Goal: Task Accomplishment & Management: Use online tool/utility

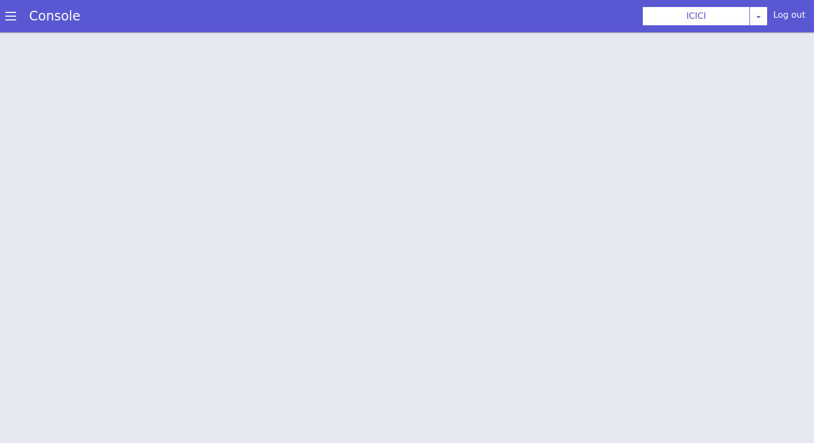
scroll to position [3, 0]
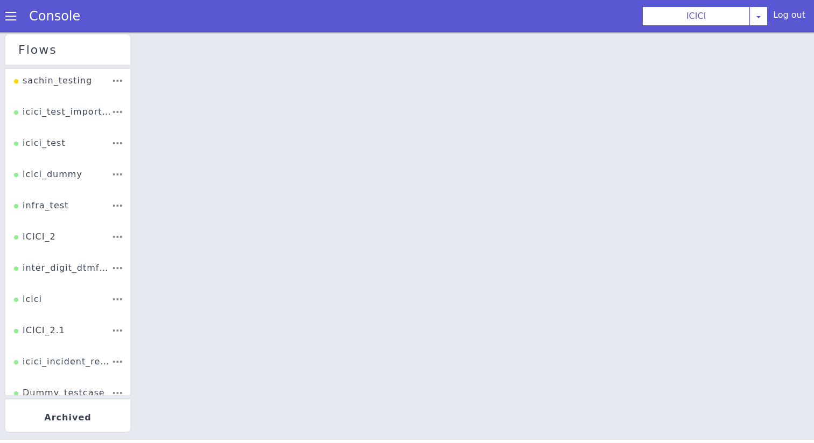
click at [27, 16] on link "Console" at bounding box center [54, 16] width 77 height 15
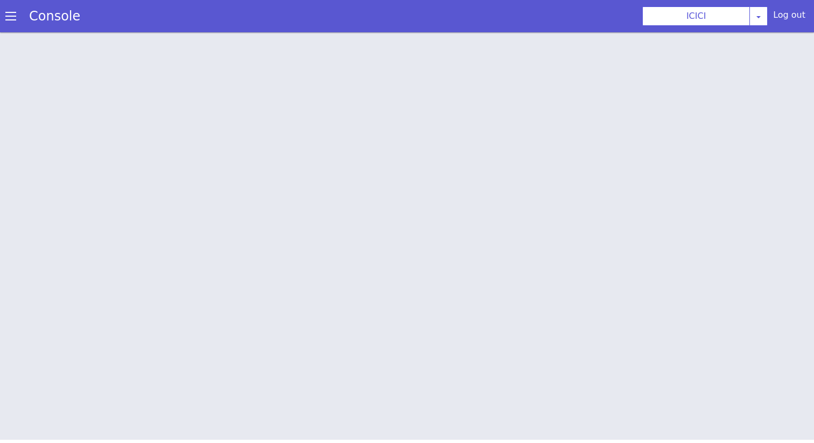
click at [8, 15] on span at bounding box center [10, 16] width 11 height 11
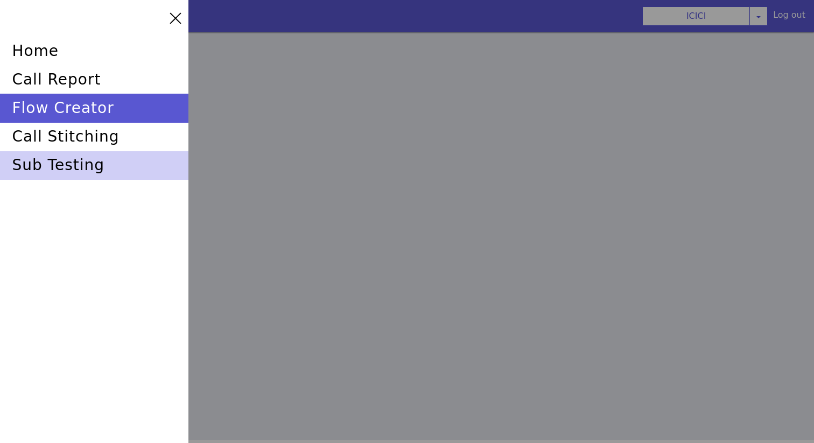
click at [96, 159] on div "sub testing" at bounding box center [94, 165] width 188 height 29
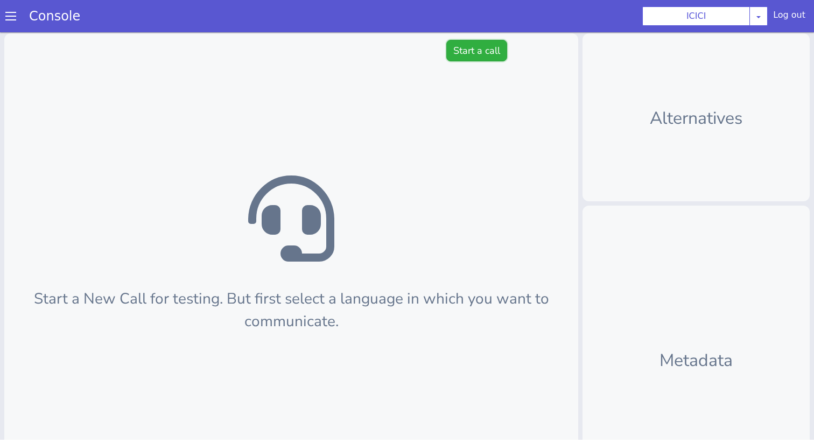
click at [461, 60] on button "Start a call" at bounding box center [476, 51] width 61 height 22
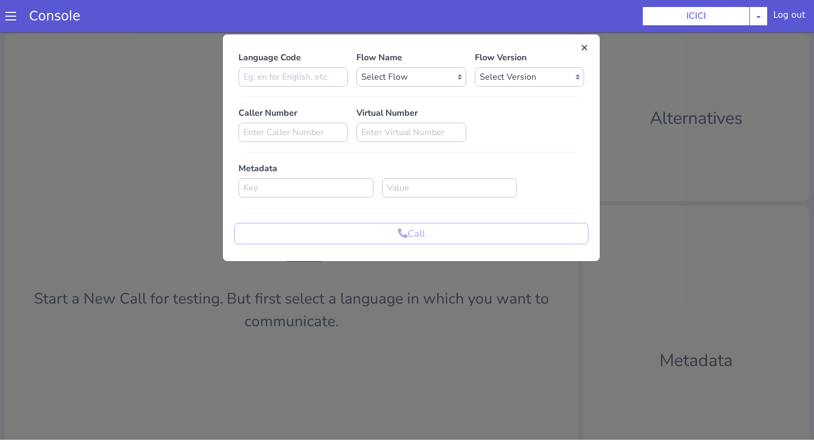
click at [351, 74] on div "Language Code" at bounding box center [293, 69] width 118 height 36
click at [343, 74] on input at bounding box center [292, 76] width 109 height 19
type input "en"
click at [440, 65] on div "Flow Name Select Flow sachin_testing icici_test_import_1 icici_test icici_dummy…" at bounding box center [411, 69] width 118 height 36
click at [440, 83] on select "Select Flow sachin_testing icici_test_import_1 icici_test icici_dummy infra_tes…" at bounding box center [410, 76] width 109 height 19
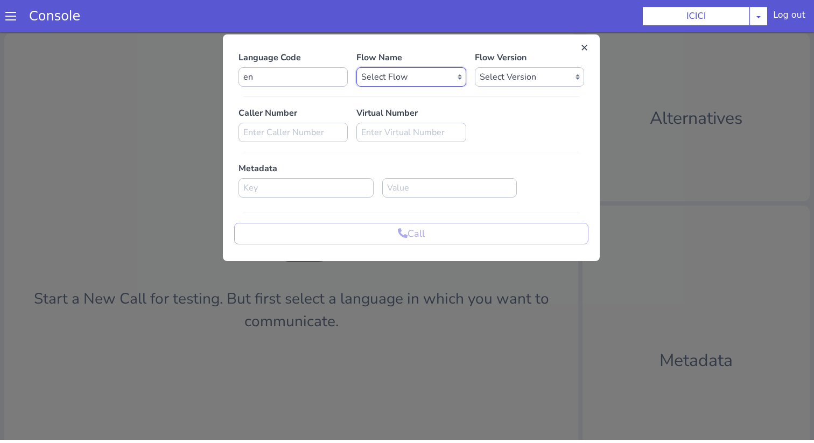
select select "b03a4faf-32c3-4c7e-b817-7f3662e43ade"
click at [356, 67] on select "Select Flow sachin_testing icici_test_import_1 icici_test icici_dummy infra_tes…" at bounding box center [410, 76] width 109 height 19
click at [494, 87] on div "Language Code en Flow Name Select Flow sachin_testing icici_test_import_1 icici…" at bounding box center [411, 147] width 354 height 193
click at [494, 85] on select "Select Version 0.0.52 0.0.51 0.0.50 0.0.49 0.0.48 0.0.47 0.0.46 0.0.45 0.0.44 0…" at bounding box center [529, 76] width 109 height 19
select select "0.0.52"
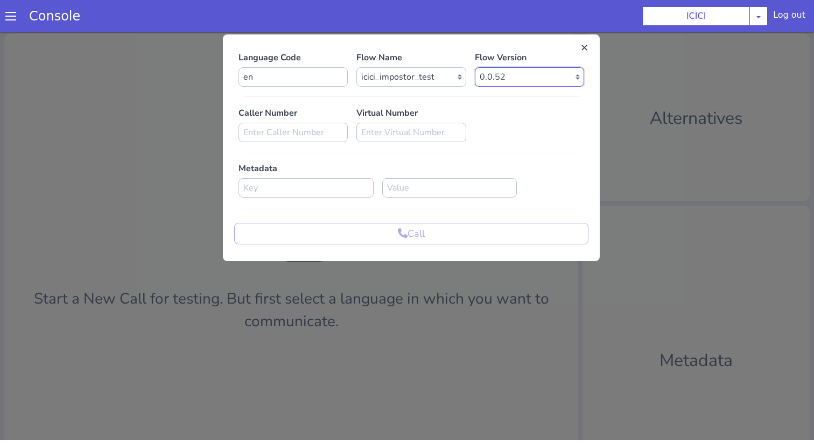
click at [475, 67] on select "Select Version 0.0.52 0.0.51 0.0.50 0.0.49 0.0.48 0.0.47 0.0.46 0.0.45 0.0.44 0…" at bounding box center [529, 76] width 109 height 19
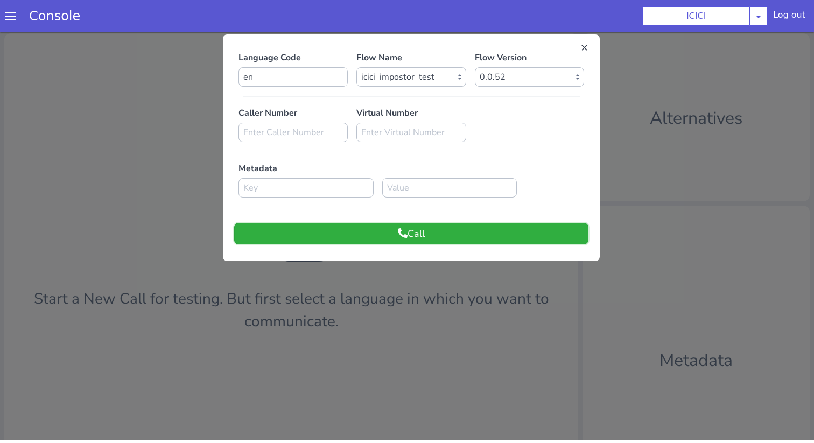
click at [477, 237] on button "Call" at bounding box center [411, 234] width 354 height 22
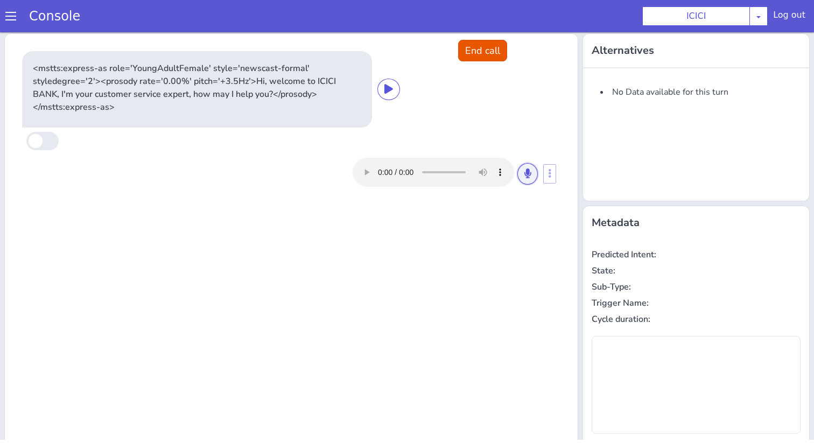
click at [528, 175] on icon at bounding box center [527, 173] width 6 height 10
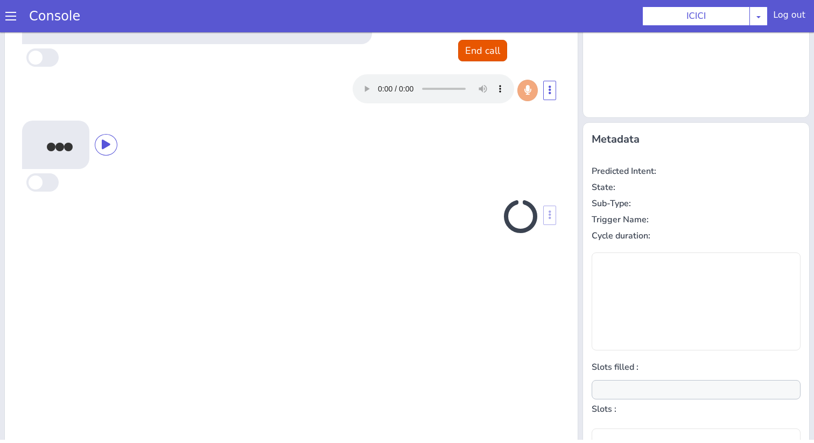
scroll to position [106, 0]
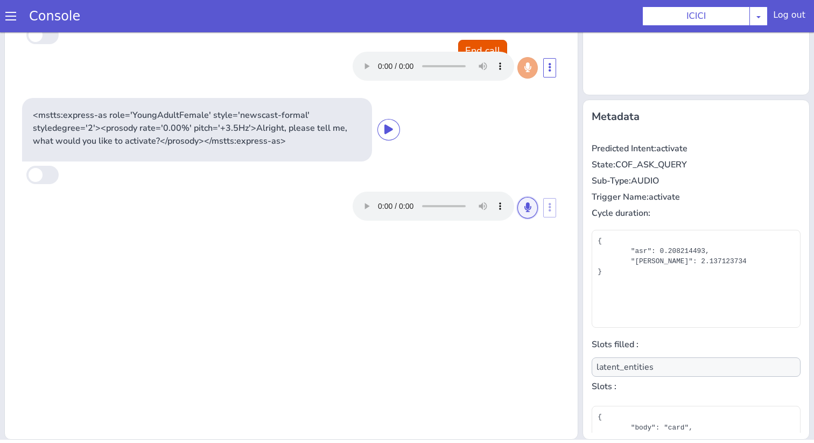
click at [525, 200] on button at bounding box center [527, 208] width 20 height 22
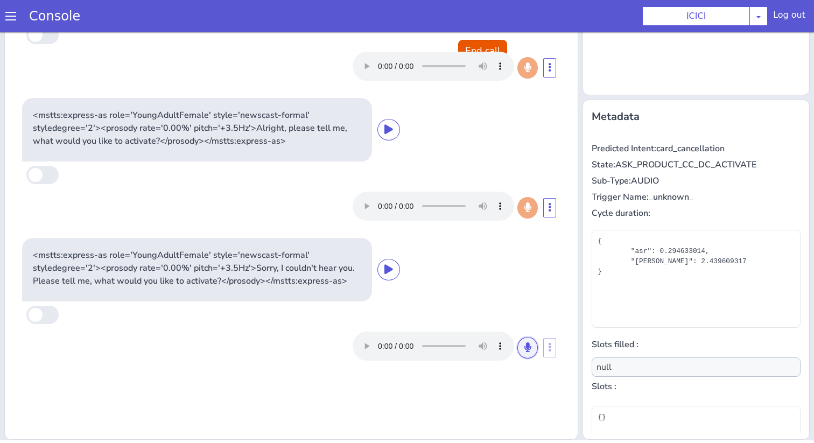
click at [532, 346] on button at bounding box center [527, 348] width 20 height 22
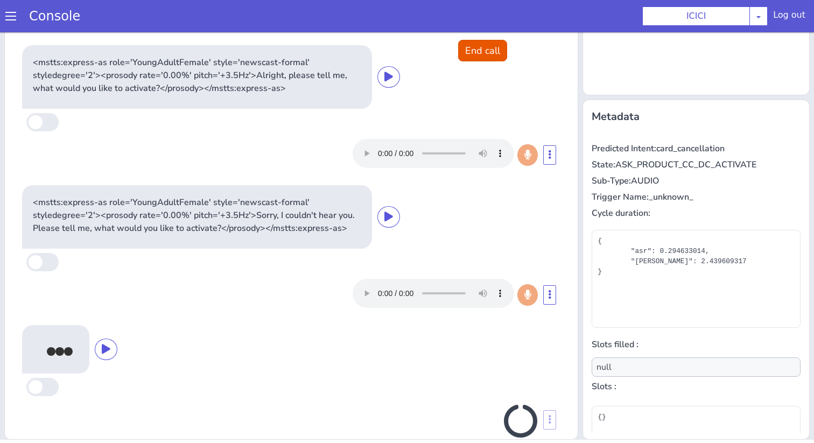
scroll to position [73, 0]
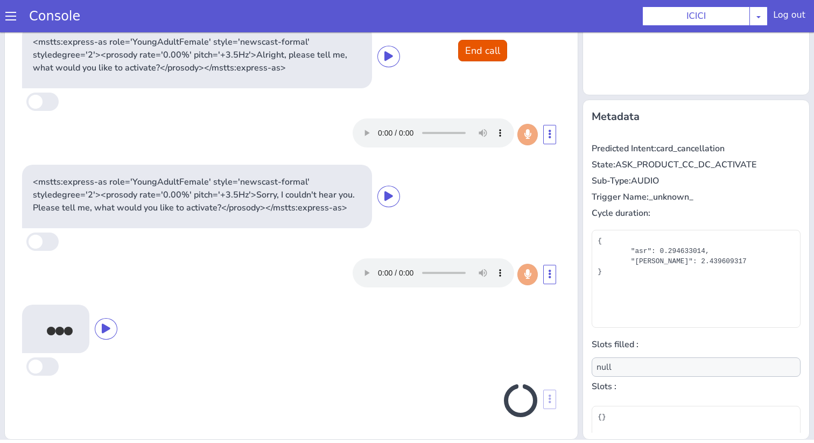
type input "product"
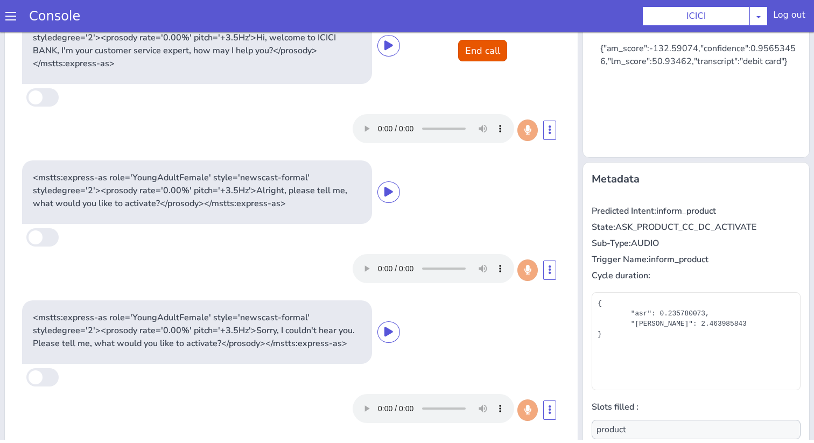
scroll to position [0, 0]
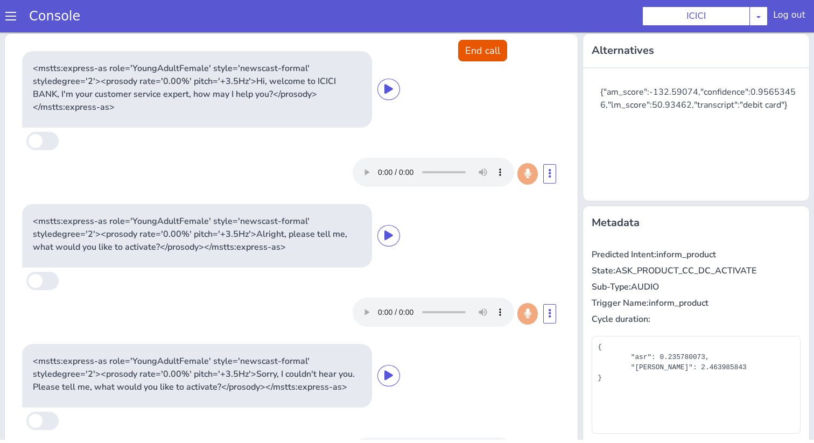
click at [341, 242] on p "<mstts:express-as role='YoungAdultFemale' style='newscast-formal' styledegree='…" at bounding box center [197, 234] width 328 height 39
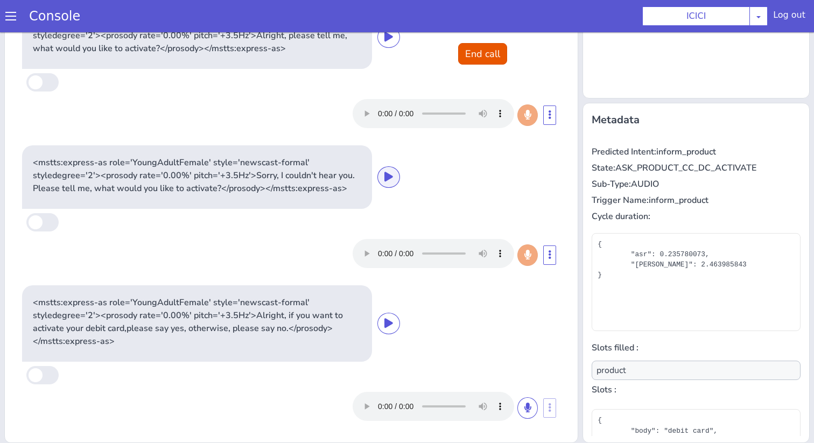
scroll to position [3, 0]
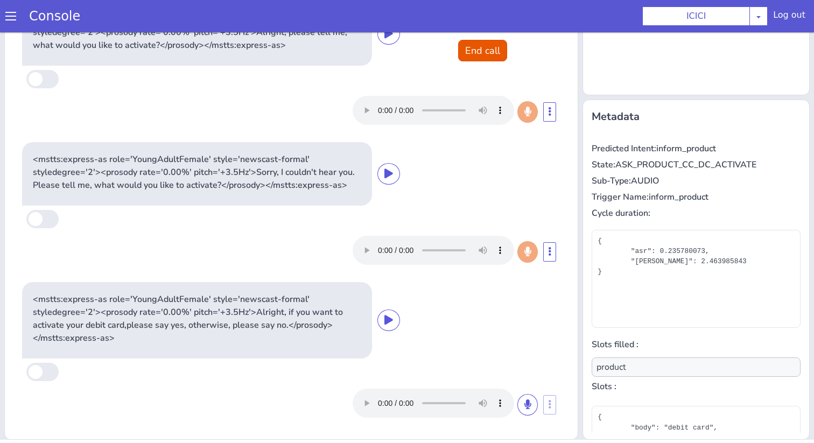
click at [12, 10] on div "Console" at bounding box center [49, 16] width 98 height 30
click at [12, 13] on span at bounding box center [10, 16] width 11 height 11
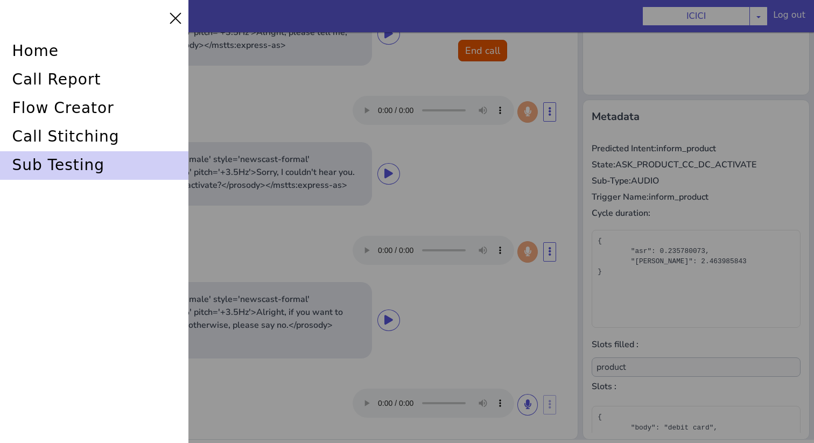
click at [69, 164] on div "sub testing" at bounding box center [94, 165] width 188 height 29
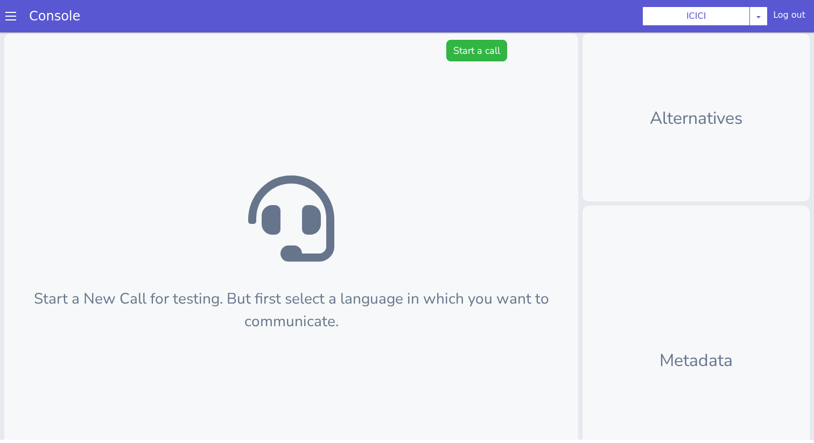
click at [6, 21] on span at bounding box center [10, 16] width 11 height 11
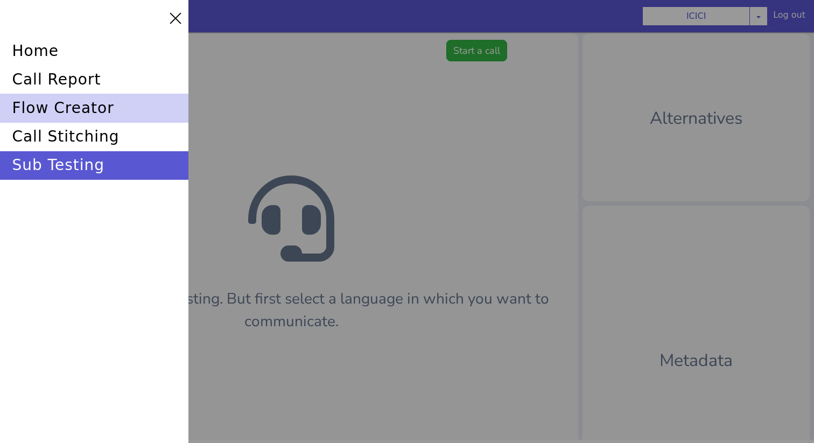
click at [80, 109] on div "flow creator" at bounding box center [94, 108] width 188 height 29
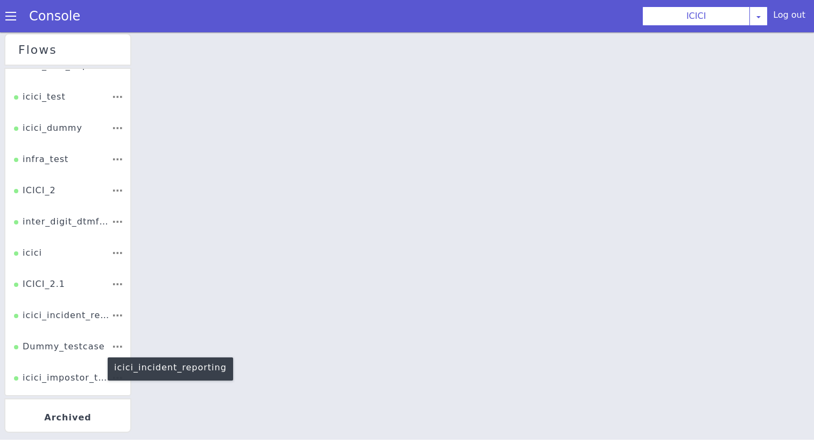
scroll to position [73, 0]
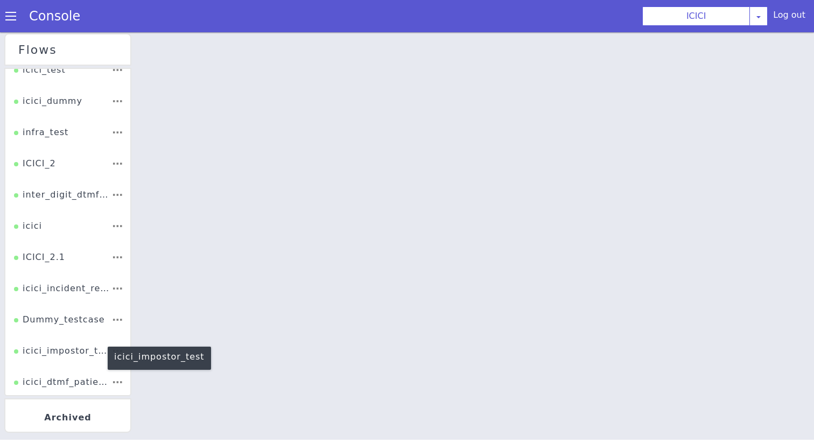
click at [55, 349] on div "icici_impostor_test" at bounding box center [62, 354] width 97 height 20
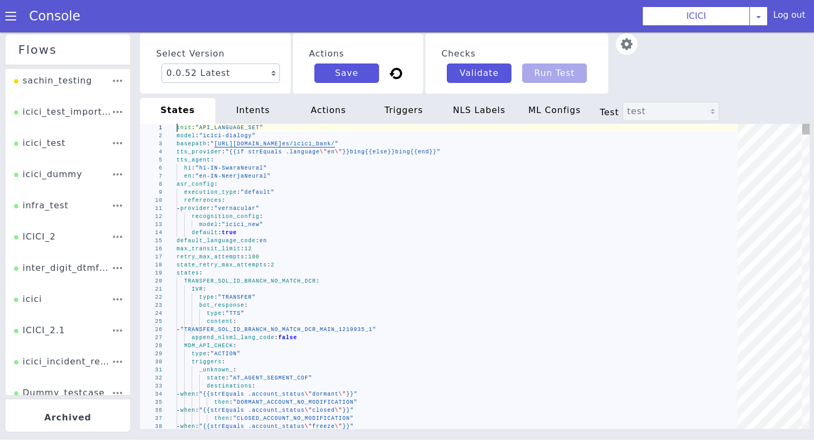
click at [382, 238] on div "default_language_code : en" at bounding box center [461, 241] width 568 height 8
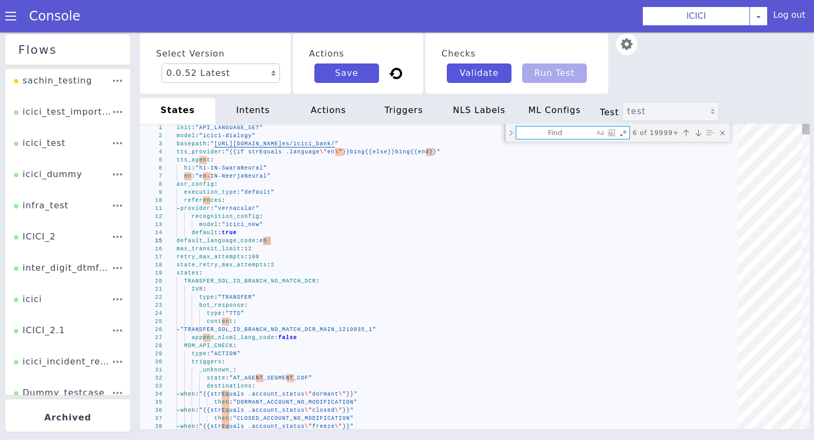
type textarea "can activate\ \ via iMobile Pay" - when: "{{(and (strEquals .product \"CREDIT_C…"
type textarea "asked_account_type_activate"
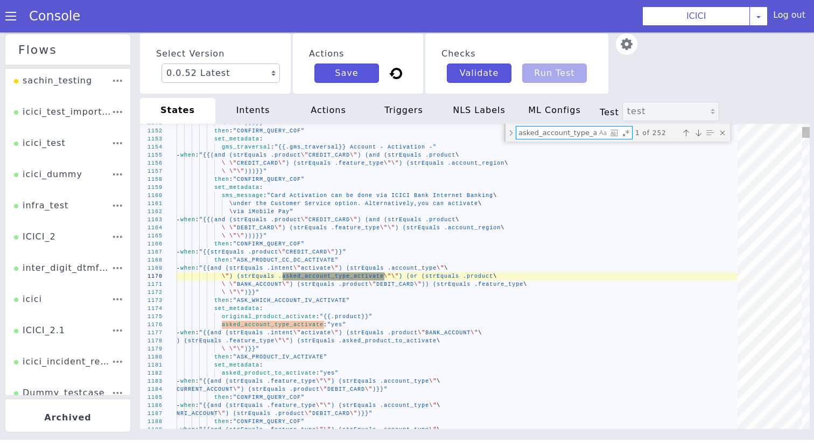
scroll to position [0, 19]
type textarea "\ \"BANK_ACCOUNT\") (strEquals .product \"DEBIT_CARD\")) (strEquals .feature_ty…"
type textarea "asked_account_type_activate:"
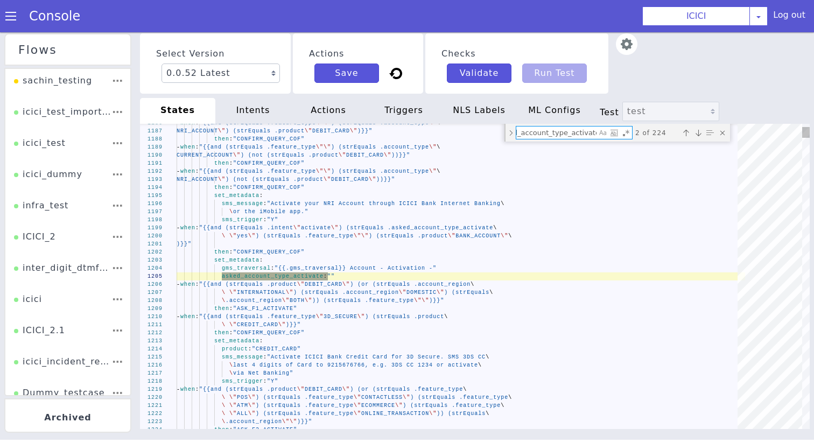
type textarea "\ \"BANK_ACCOUNT\") (strEquals .product \"DEBIT_CARD\")) (strEquals .feature_ty…"
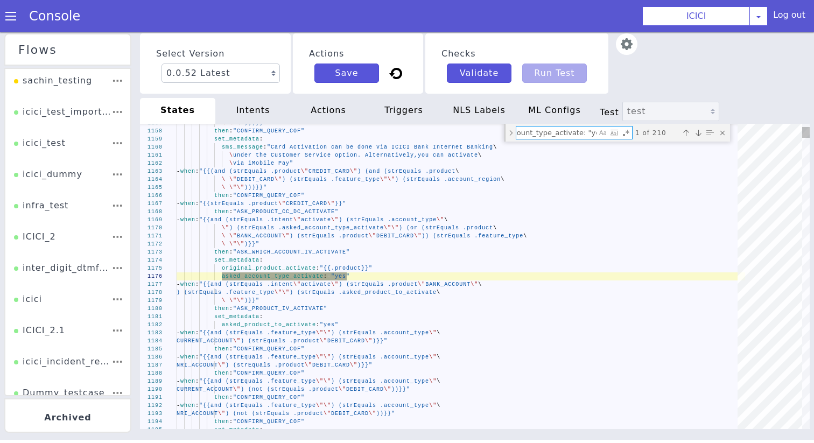
type textarea "asked_account_type_activate: "yes""
type textarea "set_metadata: product: "{{.original_product_activate}}" original_product_activa…"
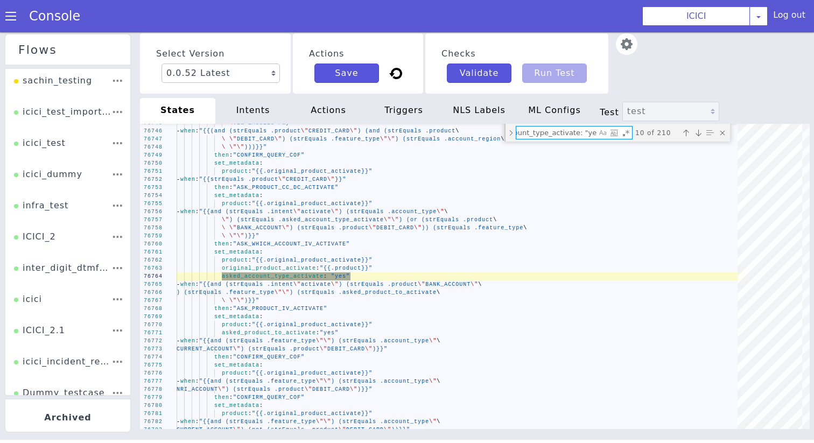
type textarea "asked_account_type_activate: "yes""
click at [683, 130] on div "Previous match (⇧Enter)" at bounding box center [685, 133] width 11 height 11
click at [686, 144] on div "Previous match (⇧Enter)" at bounding box center [691, 149] width 11 height 11
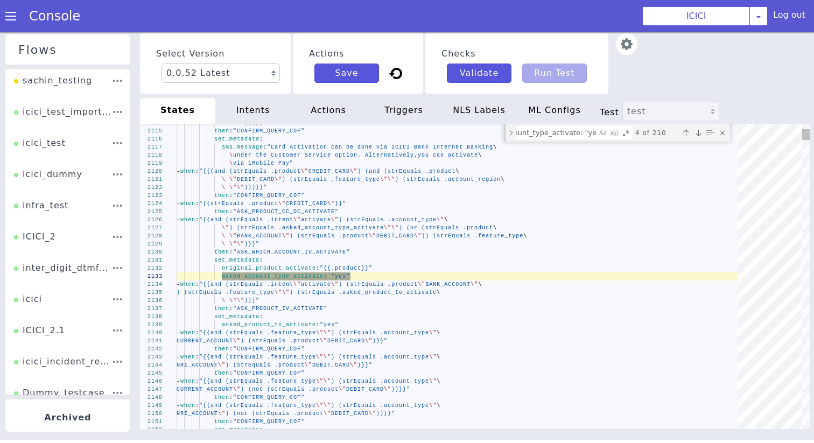
click at [697, 135] on div "Next match (Enter)" at bounding box center [698, 133] width 11 height 11
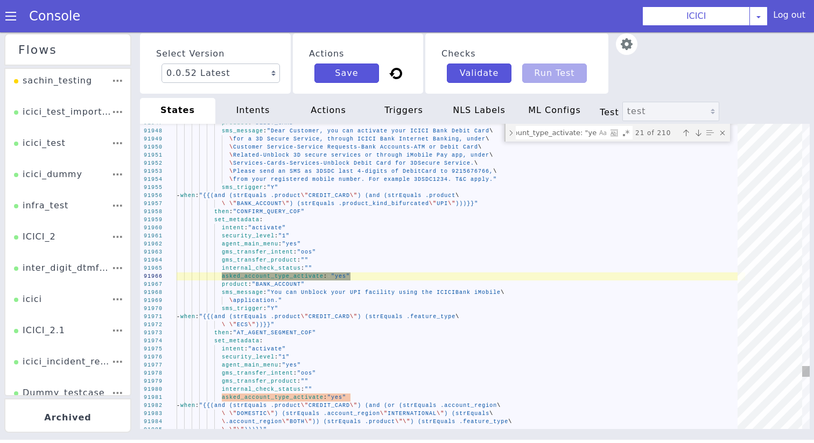
type textarea "asked_account_type_activate: "yes" - when: "{{(and (strEquals .product \"CREDIT…"
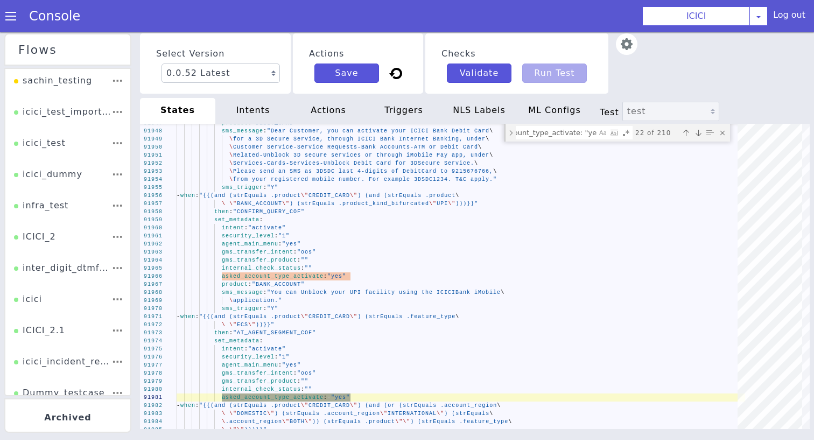
click at [10, 15] on span at bounding box center [10, 16] width 11 height 11
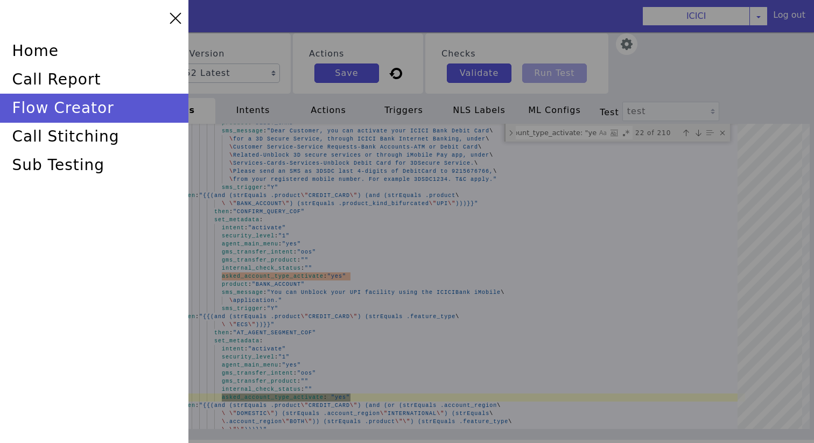
click at [74, 188] on div "home call report flow creator call stitching sub testing" at bounding box center [94, 221] width 188 height 443
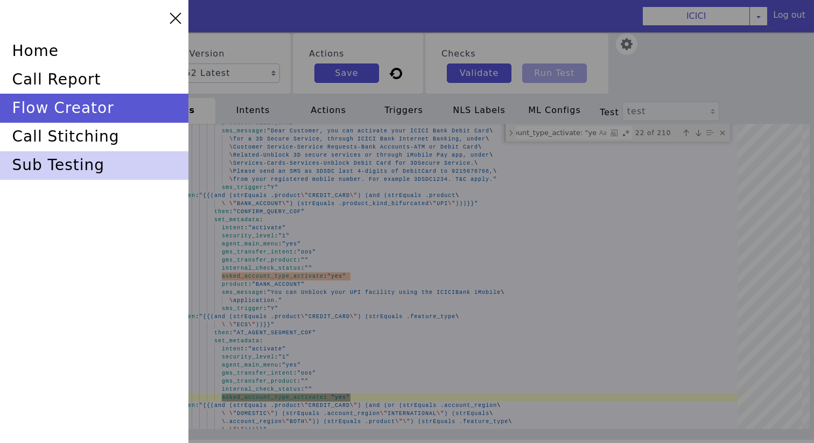
click at [75, 174] on div "sub testing" at bounding box center [94, 165] width 188 height 29
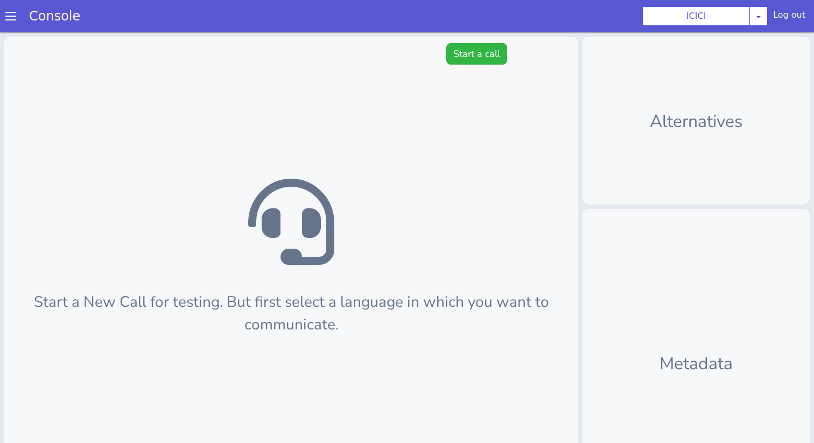
scroll to position [3, 0]
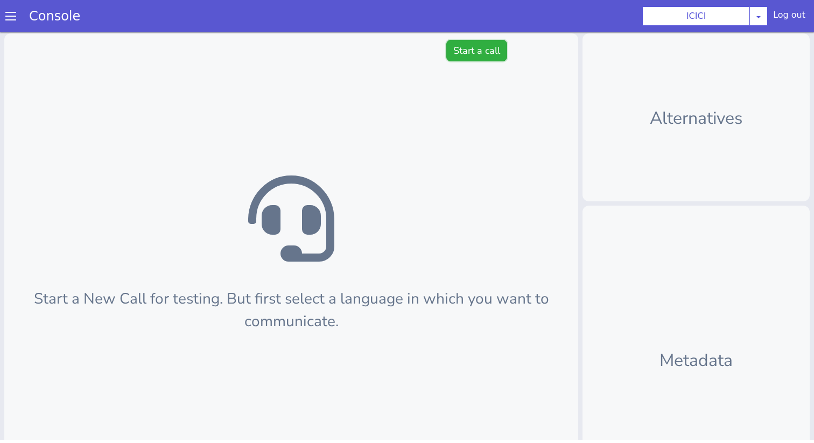
click at [480, 51] on button "Start a call" at bounding box center [476, 51] width 61 height 22
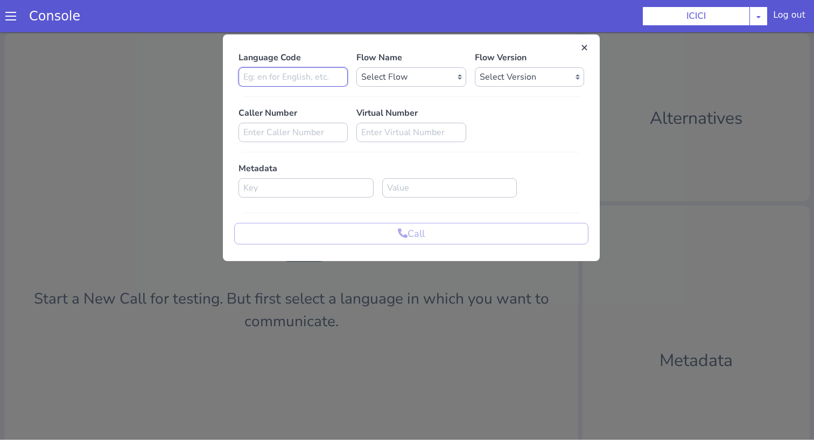
click at [290, 84] on input at bounding box center [292, 76] width 109 height 19
type input "en"
click at [378, 75] on select "Select Flow sachin_testing icici_test_import_1 icici_test icici_dummy infra_tes…" at bounding box center [410, 76] width 109 height 19
select select "b03a4faf-32c3-4c7e-b817-7f3662e43ade"
click at [356, 67] on select "Select Flow sachin_testing icici_test_import_1 icici_test icici_dummy infra_tes…" at bounding box center [410, 76] width 109 height 19
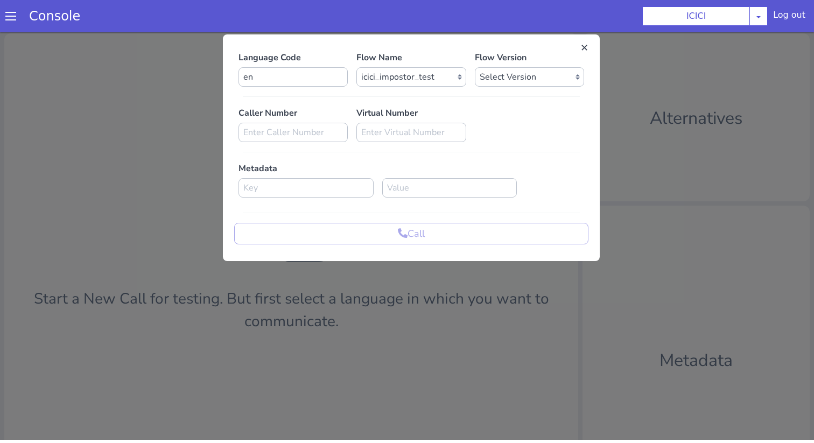
click at [538, 66] on div "Flow Version Select Version 0.0.52 0.0.51 0.0.50 0.0.49 0.0.48 0.0.47 0.0.46 0.…" at bounding box center [529, 69] width 118 height 36
click at [535, 72] on select "Select Version 0.0.52 0.0.51 0.0.50 0.0.49 0.0.48 0.0.47 0.0.46 0.0.45 0.0.44 0…" at bounding box center [529, 76] width 109 height 19
select select "0.0.52"
click at [475, 67] on select "Select Version 0.0.52 0.0.51 0.0.50 0.0.49 0.0.48 0.0.47 0.0.46 0.0.45 0.0.44 0…" at bounding box center [529, 76] width 109 height 19
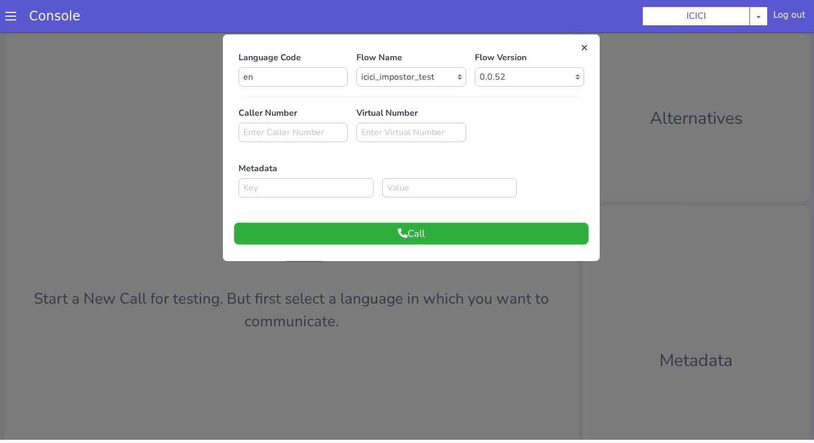
click at [489, 238] on button "Call" at bounding box center [411, 234] width 354 height 22
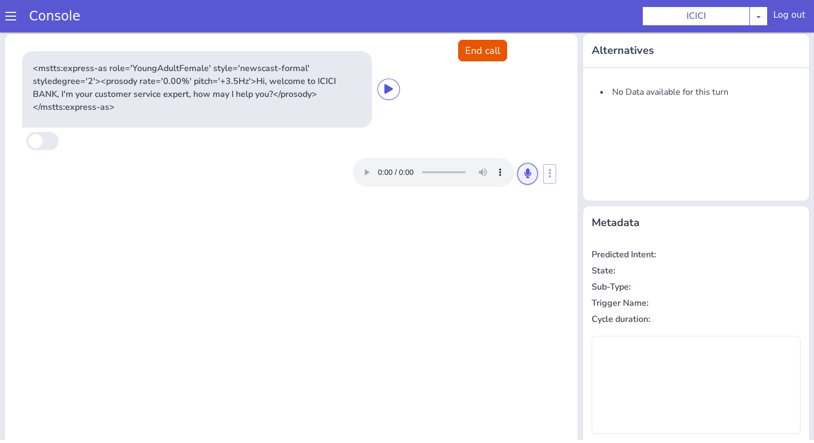
click at [524, 174] on icon at bounding box center [527, 173] width 6 height 10
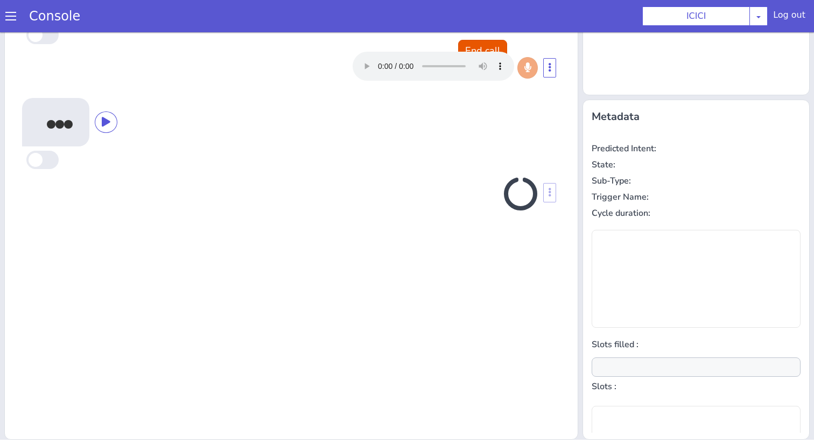
scroll to position [0, 0]
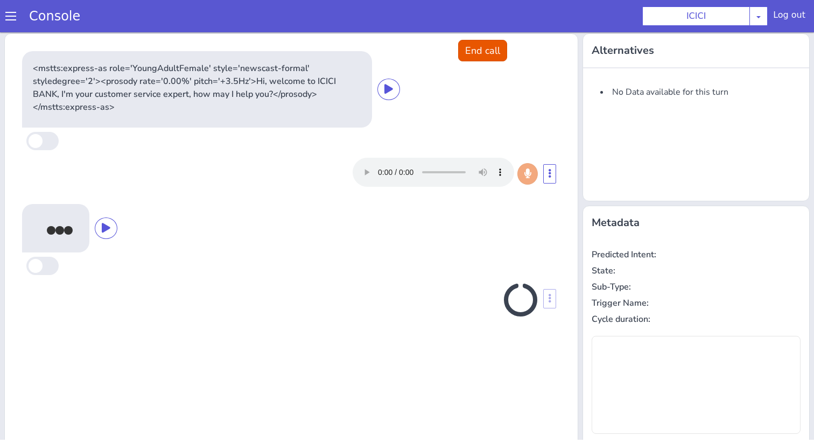
type input "latent_entities"
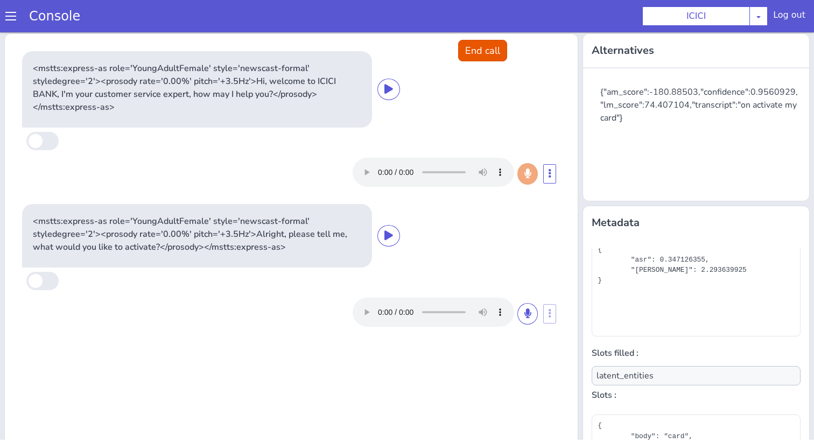
scroll to position [106, 0]
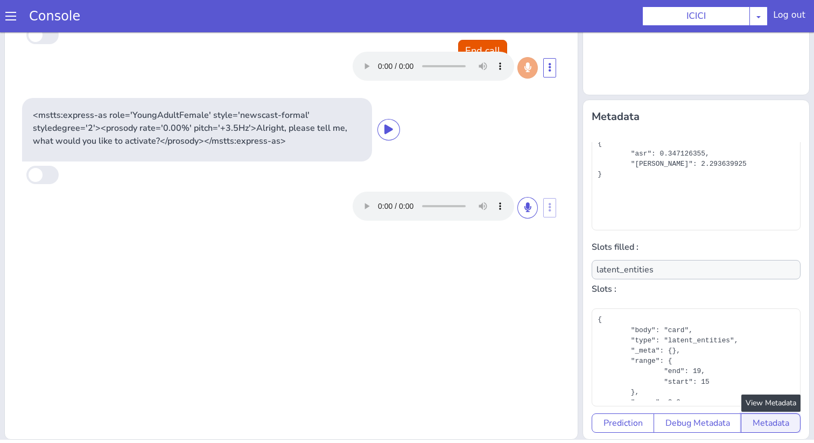
click at [770, 418] on button "Metadata" at bounding box center [771, 422] width 60 height 19
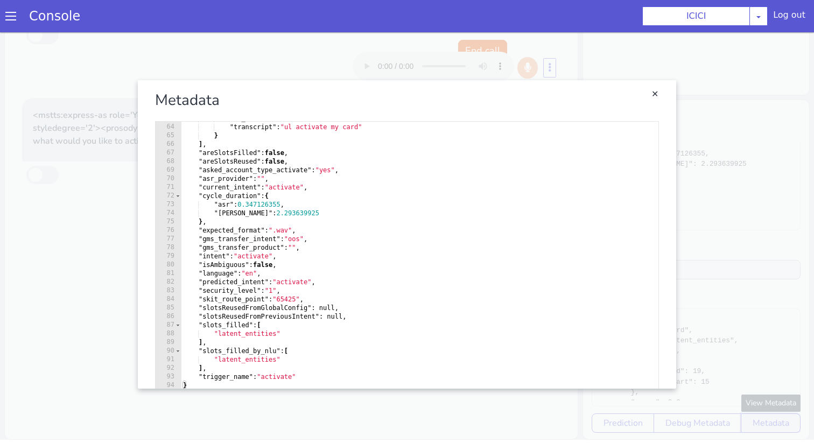
scroll to position [18, 0]
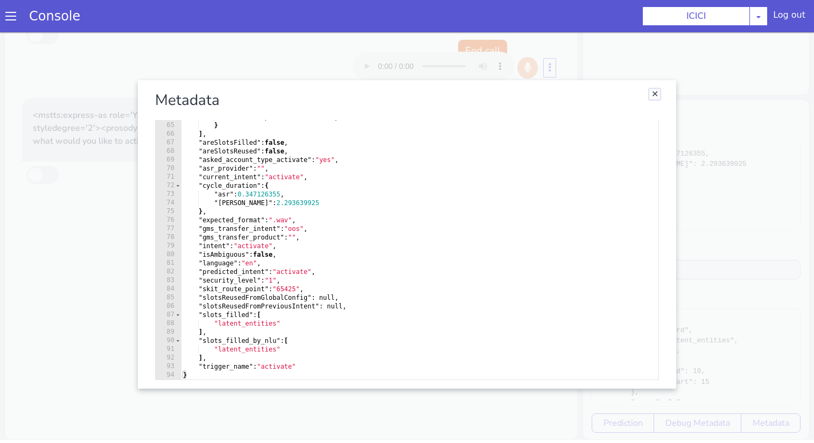
click at [650, 98] on link "Close" at bounding box center [654, 94] width 11 height 11
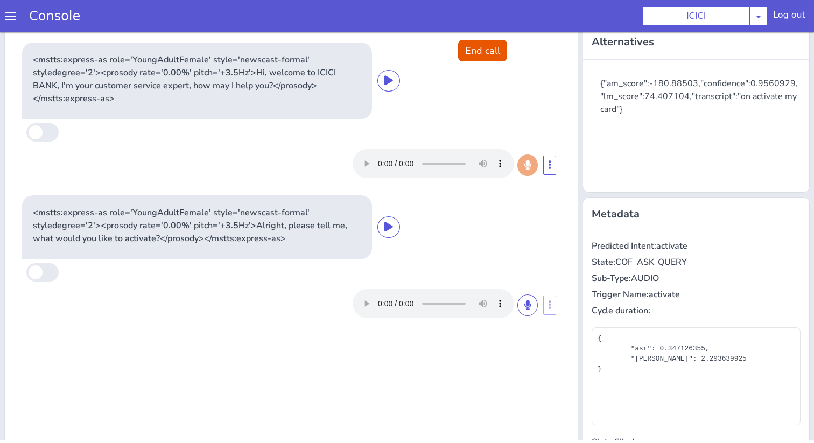
scroll to position [0, 0]
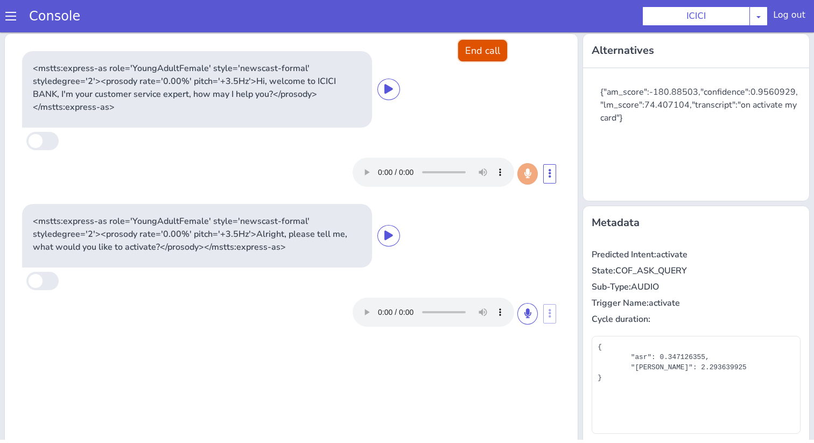
click at [491, 57] on button "End call" at bounding box center [482, 51] width 49 height 22
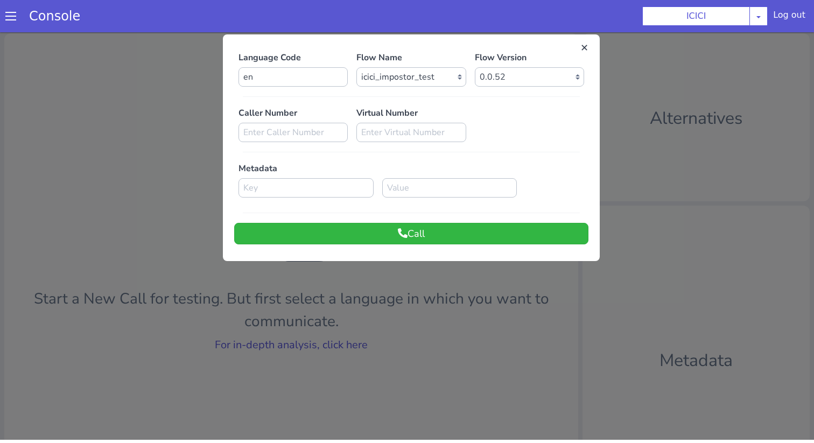
click at [342, 337] on div at bounding box center [407, 234] width 814 height 411
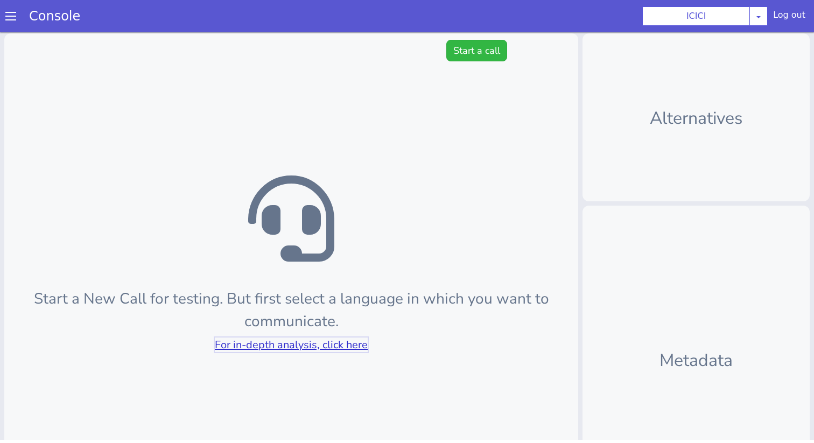
click at [342, 343] on link "For in-depth analysis, click here" at bounding box center [291, 344] width 153 height 15
click at [466, 52] on button "Start a call" at bounding box center [476, 51] width 61 height 22
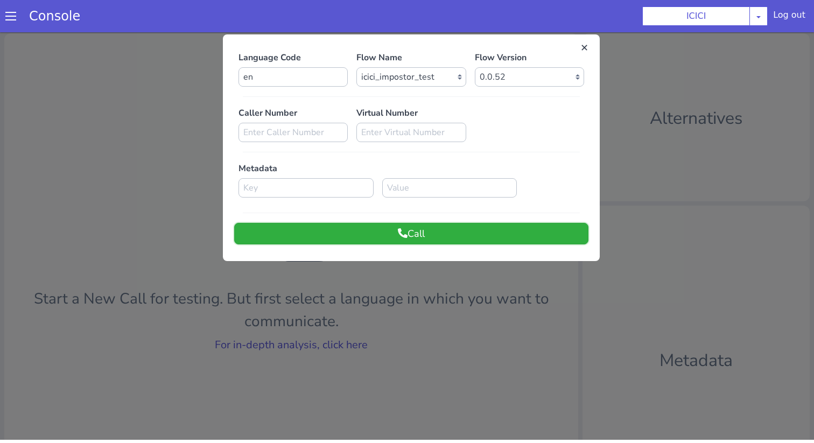
click at [358, 227] on button "Call" at bounding box center [411, 234] width 354 height 22
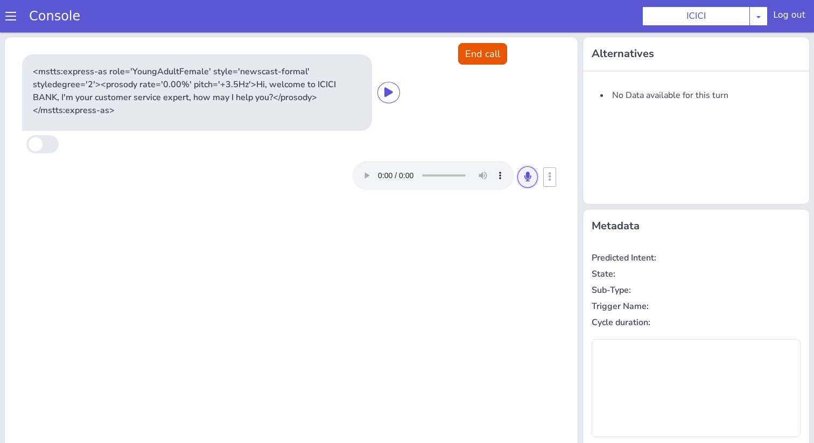
click at [534, 171] on button at bounding box center [527, 177] width 20 height 22
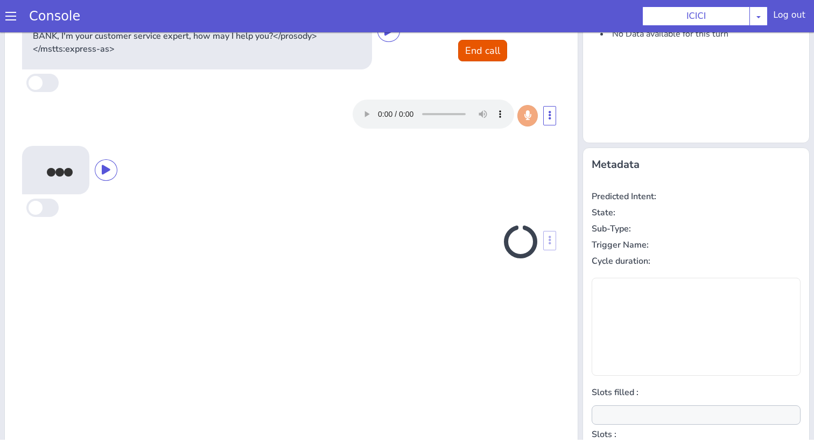
scroll to position [106, 0]
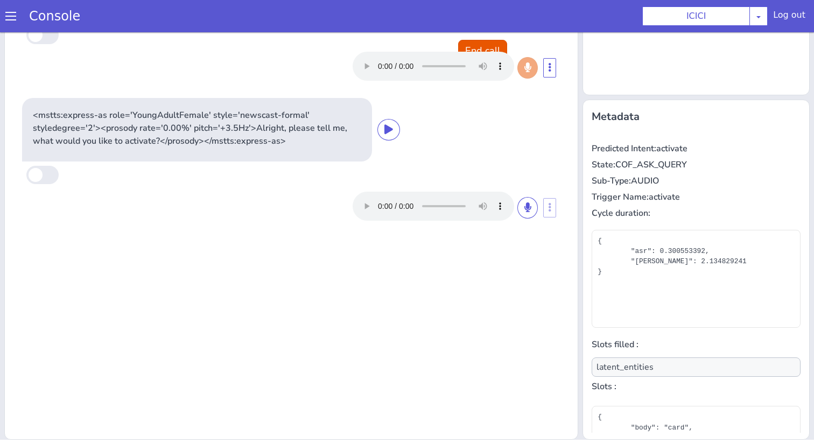
click at [536, 201] on div at bounding box center [444, 206] width 185 height 29
click at [531, 208] on button at bounding box center [527, 208] width 20 height 22
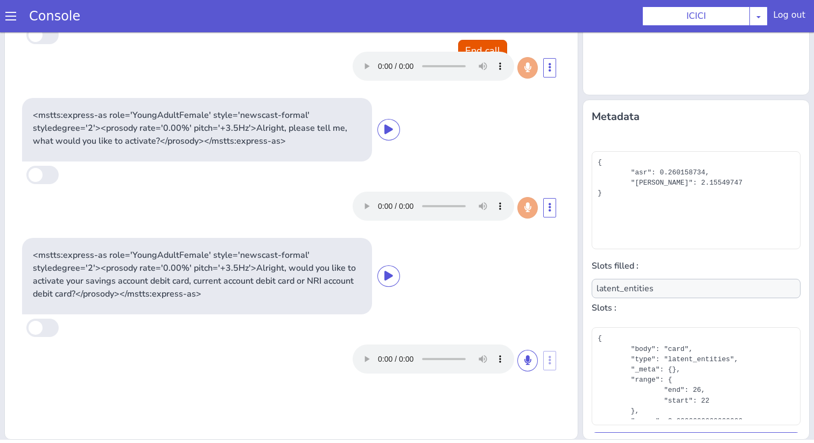
scroll to position [97, 0]
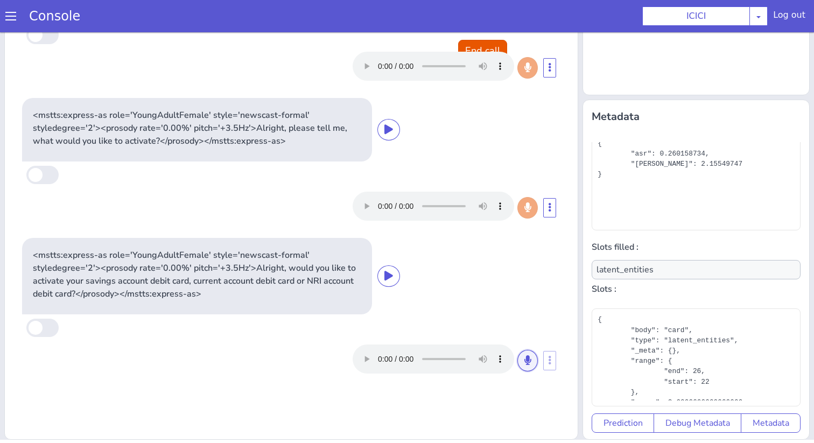
click at [520, 359] on button at bounding box center [527, 361] width 20 height 22
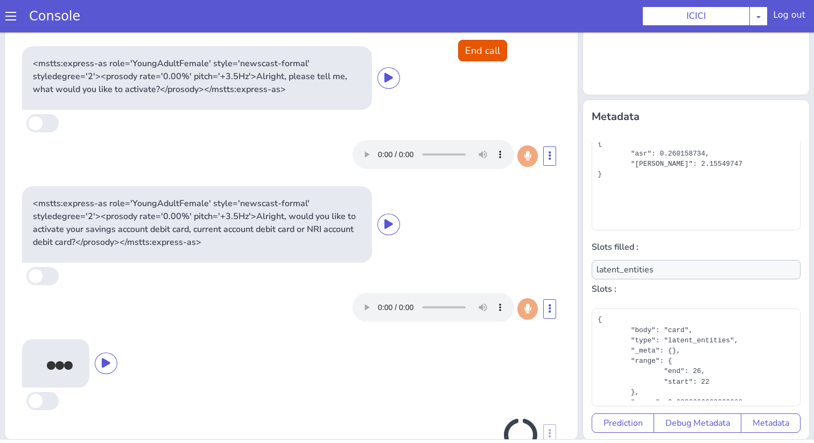
scroll to position [86, 0]
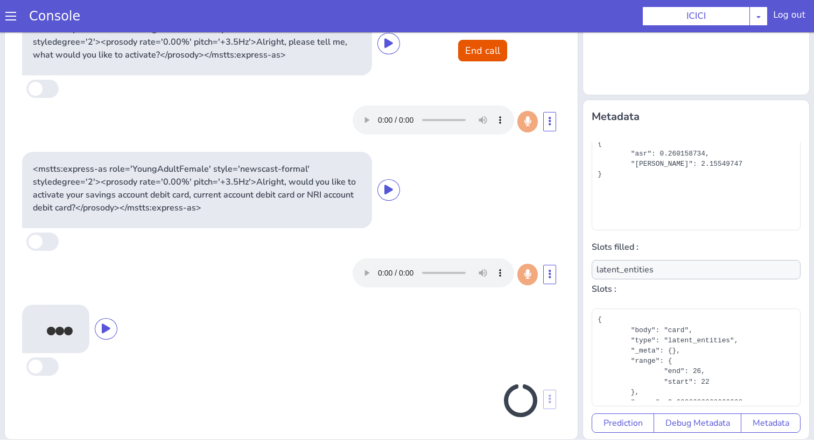
type input "product"
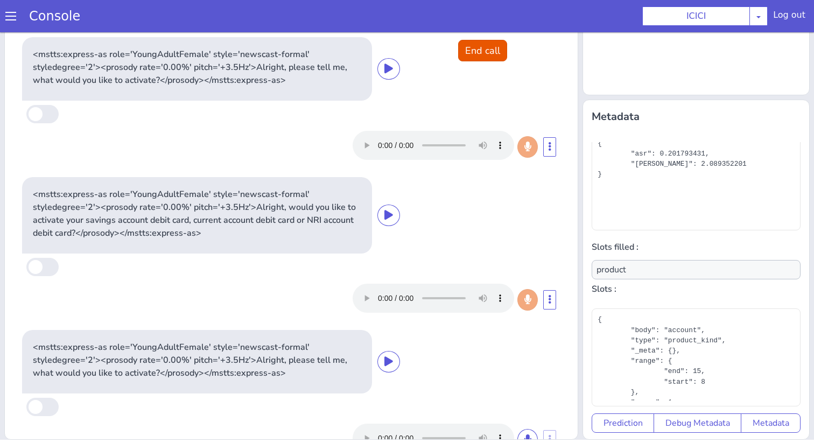
scroll to position [48, 0]
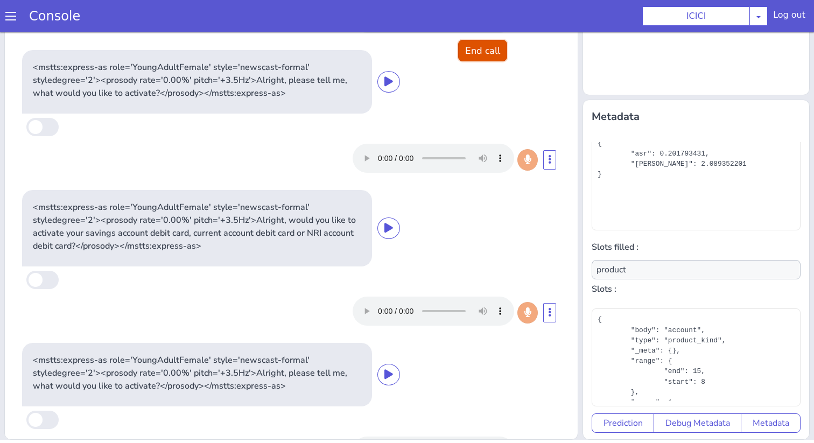
click at [475, 47] on button "End call" at bounding box center [482, 51] width 49 height 22
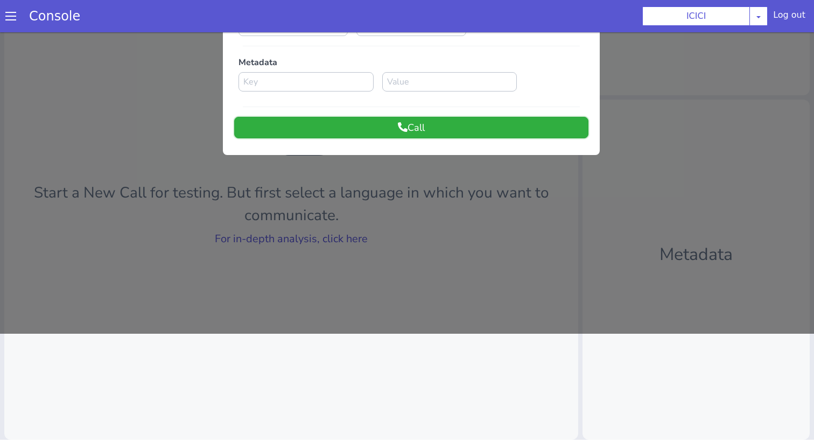
click at [511, 126] on button "Call" at bounding box center [411, 128] width 354 height 22
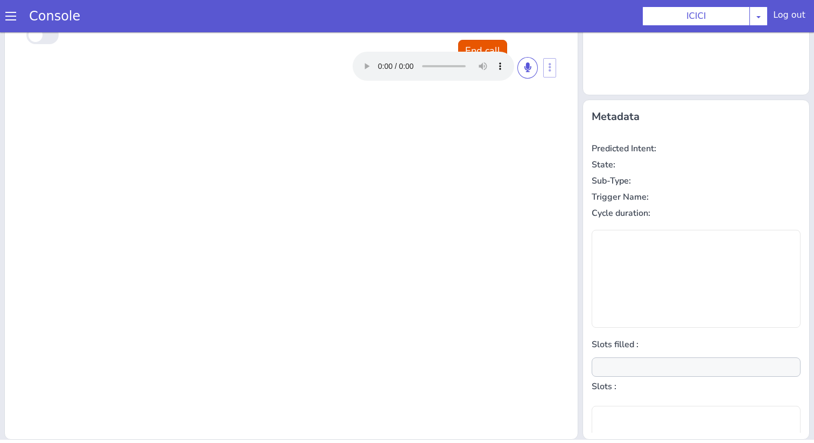
scroll to position [0, 0]
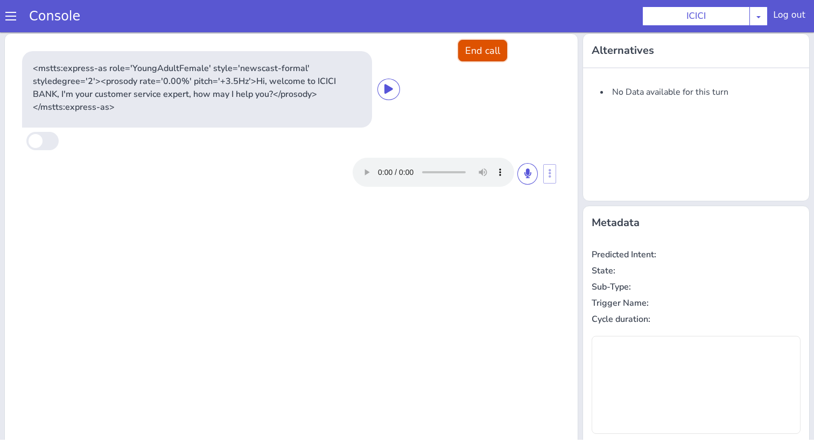
click at [480, 59] on button "End call" at bounding box center [482, 51] width 49 height 22
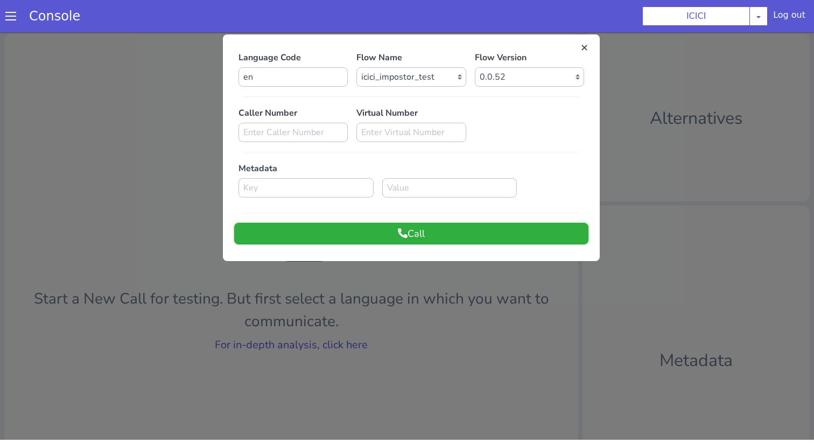
click at [386, 231] on button "Call" at bounding box center [411, 234] width 354 height 22
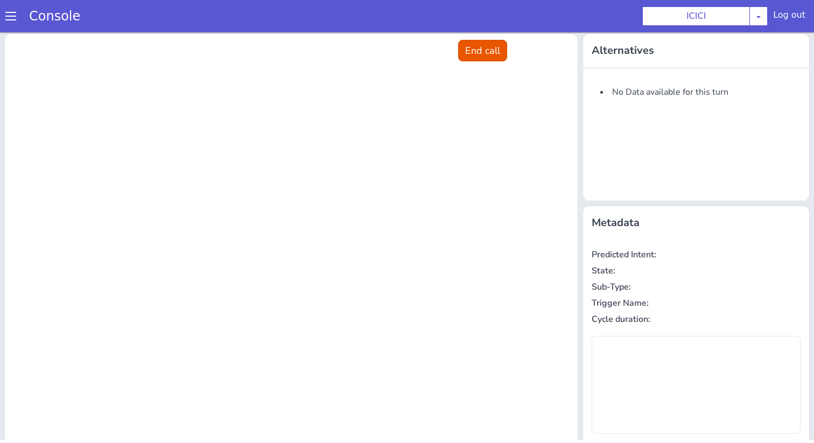
click at [0, 20] on div "Console" at bounding box center [49, 16] width 98 height 30
click at [5, 20] on div "Console" at bounding box center [49, 16] width 98 height 30
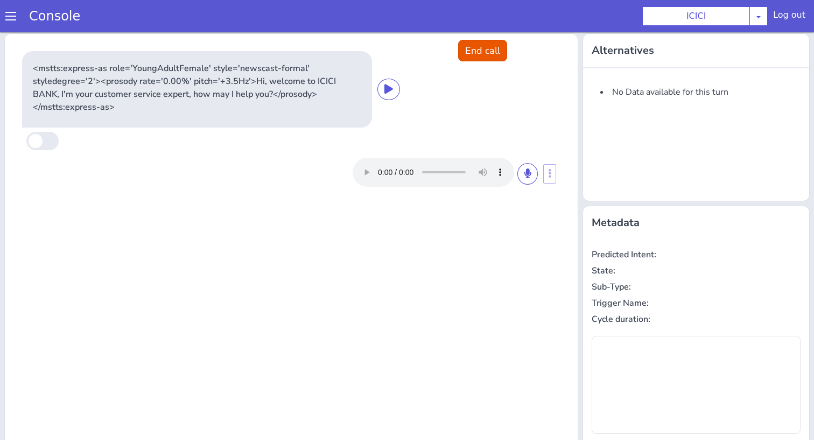
click at [6, 19] on span at bounding box center [10, 16] width 11 height 11
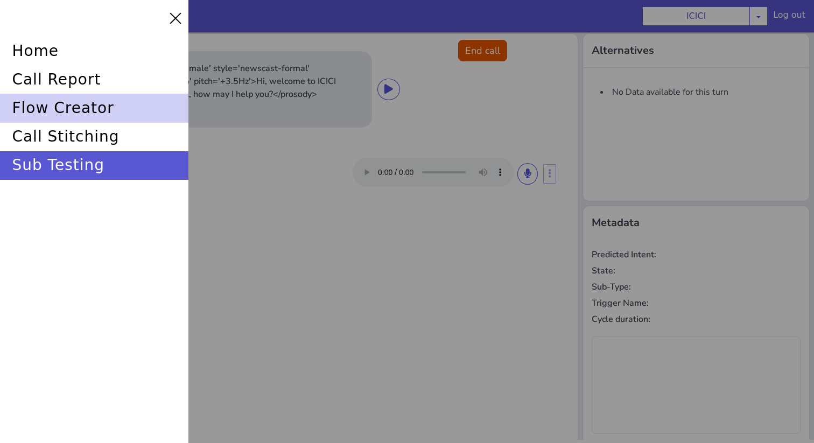
click at [47, 103] on div "flow creator" at bounding box center [94, 108] width 188 height 29
